Goal: Task Accomplishment & Management: Use online tool/utility

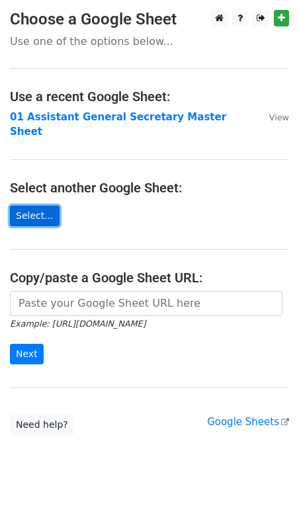
click at [35, 206] on link "Select..." at bounding box center [35, 216] width 50 height 21
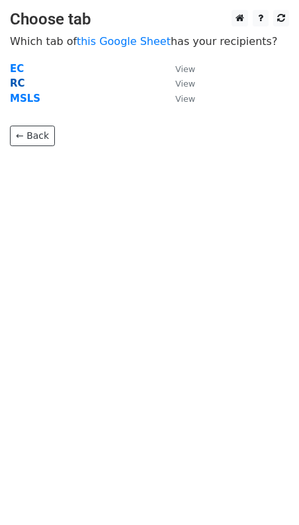
click at [20, 85] on strong "RC" at bounding box center [17, 83] width 15 height 12
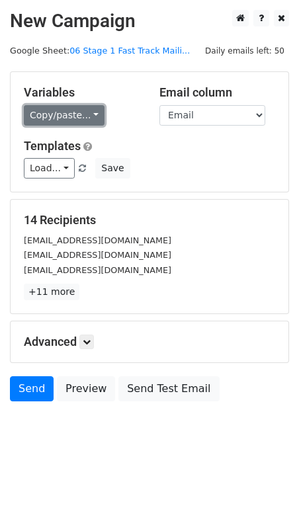
click at [63, 110] on link "Copy/paste..." at bounding box center [64, 115] width 81 height 21
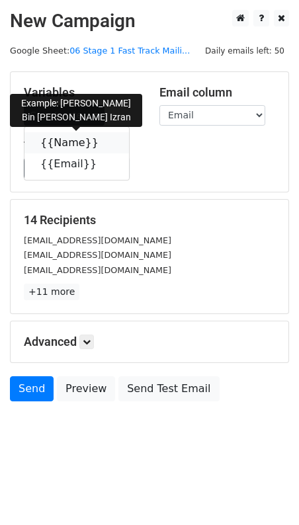
click at [72, 144] on link "{{Name}}" at bounding box center [76, 142] width 104 height 21
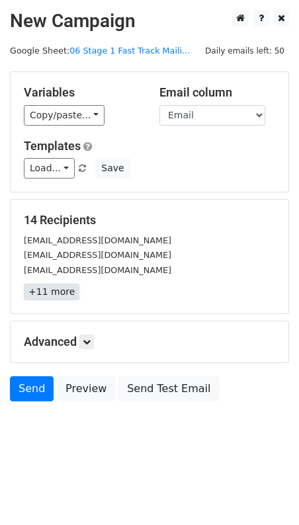
click at [38, 292] on link "+11 more" at bounding box center [52, 292] width 56 height 17
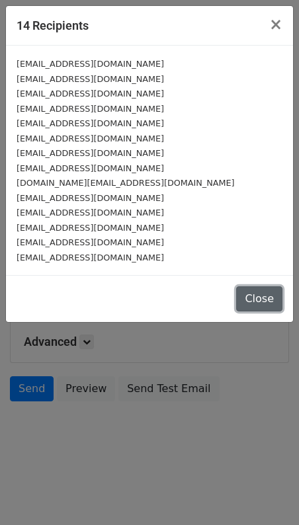
click at [267, 298] on button "Close" at bounding box center [259, 298] width 46 height 25
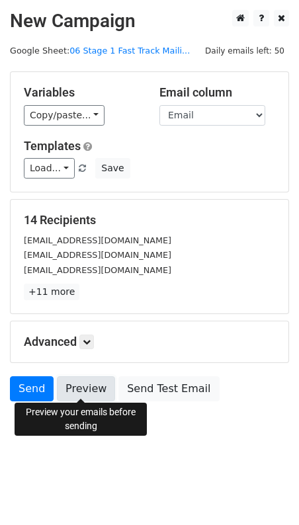
click at [82, 383] on link "Preview" at bounding box center [86, 388] width 58 height 25
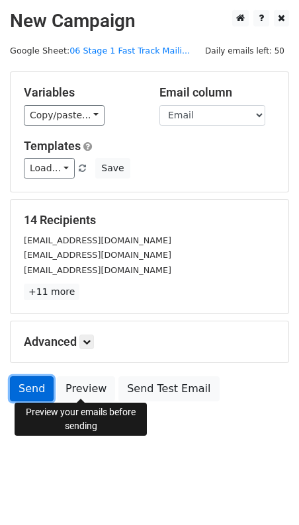
click at [34, 378] on link "Send" at bounding box center [32, 388] width 44 height 25
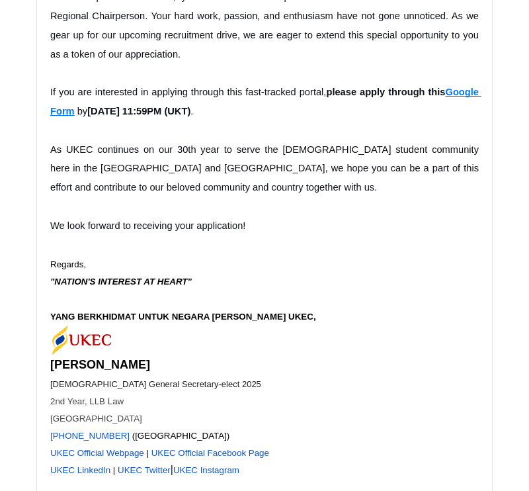
scroll to position [12271, 0]
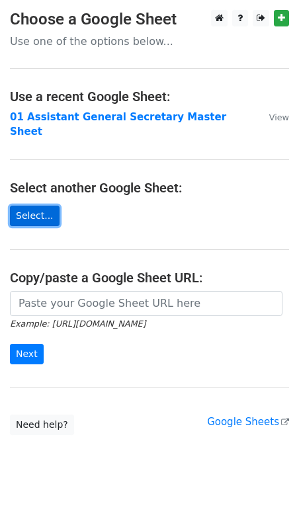
click at [31, 207] on link "Select..." at bounding box center [35, 216] width 50 height 21
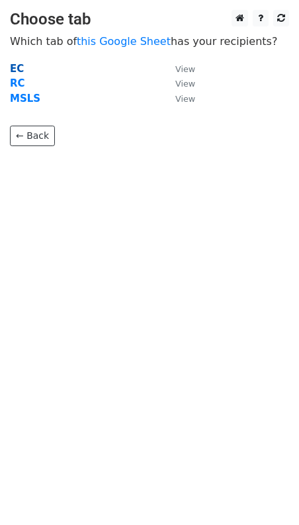
click at [15, 69] on strong "EC" at bounding box center [17, 69] width 14 height 12
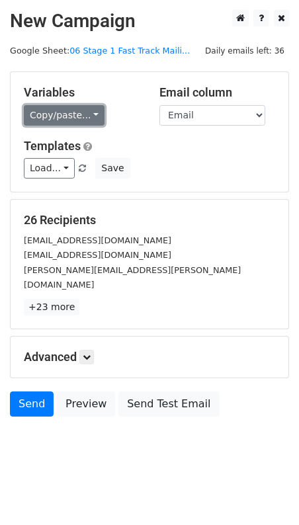
click at [77, 120] on link "Copy/paste..." at bounding box center [64, 115] width 81 height 21
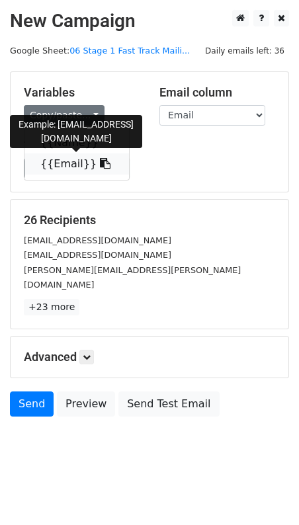
click at [77, 167] on link "{{Email}}" at bounding box center [76, 163] width 104 height 21
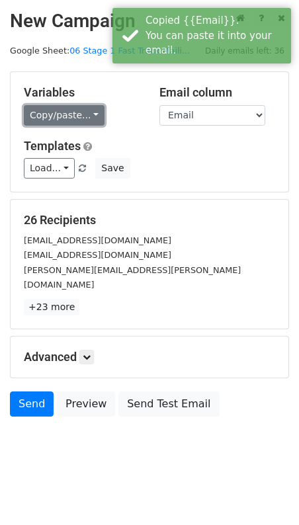
click at [40, 107] on link "Copy/paste..." at bounding box center [64, 115] width 81 height 21
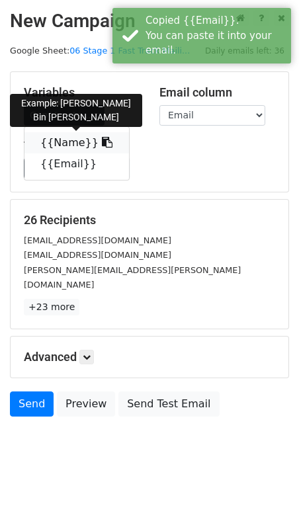
click at [39, 141] on link "{{Name}}" at bounding box center [76, 142] width 104 height 21
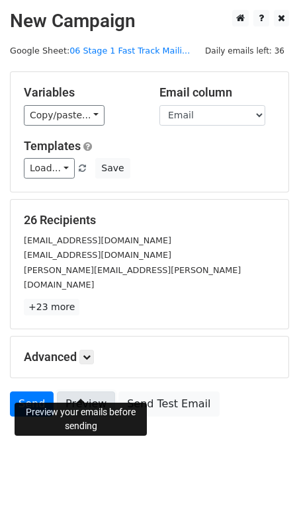
click at [95, 391] on link "Preview" at bounding box center [86, 403] width 58 height 25
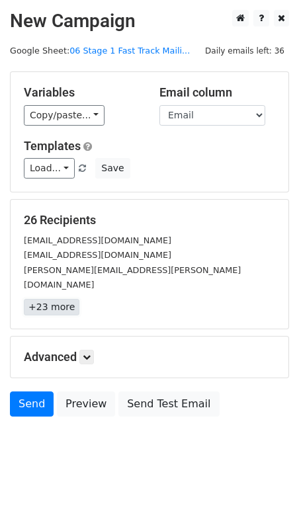
click at [54, 299] on link "+23 more" at bounding box center [52, 307] width 56 height 17
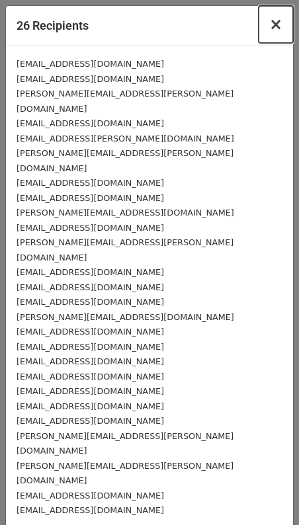
click at [280, 22] on span "×" at bounding box center [275, 24] width 13 height 19
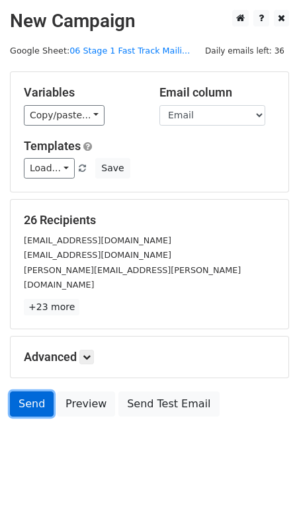
click at [17, 391] on link "Send" at bounding box center [32, 403] width 44 height 25
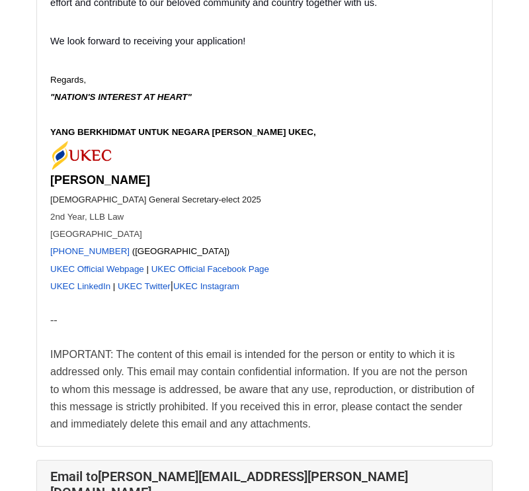
scroll to position [1531, 0]
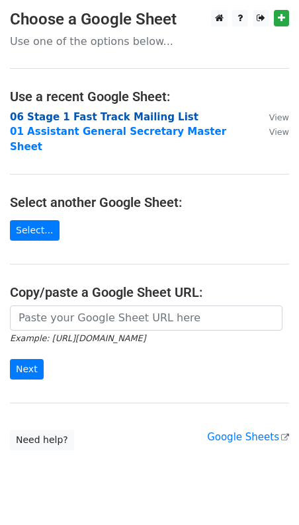
click at [98, 118] on strong "06 Stage 1 Fast Track Mailing List" at bounding box center [104, 117] width 188 height 12
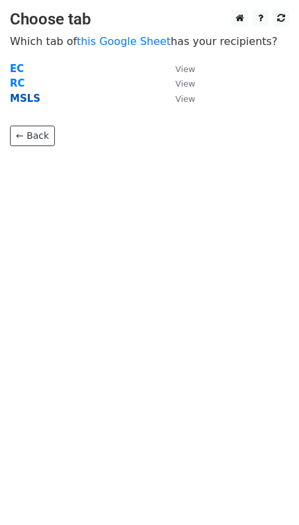
click at [28, 99] on strong "MSLS" at bounding box center [25, 99] width 30 height 12
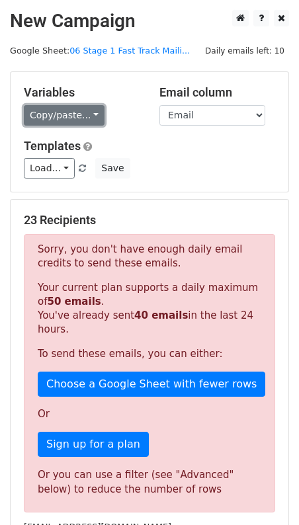
click at [86, 118] on link "Copy/paste..." at bounding box center [64, 115] width 81 height 21
